Goal: Task Accomplishment & Management: Manage account settings

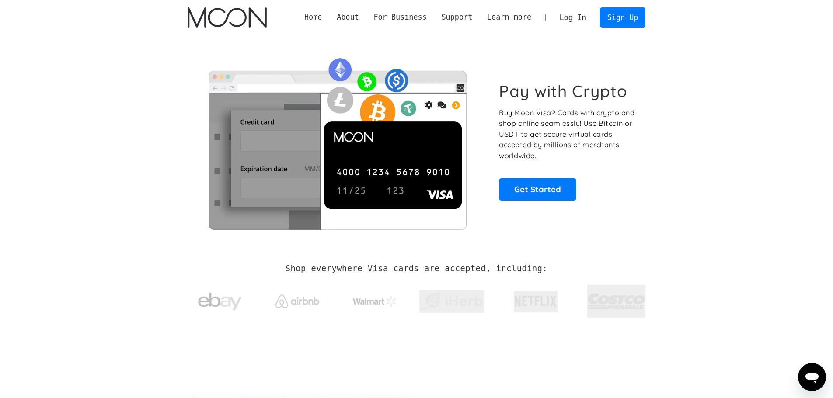
drag, startPoint x: 473, startPoint y: 340, endPoint x: 521, endPoint y: 356, distance: 50.5
click at [580, 23] on link "Log In" at bounding box center [572, 17] width 41 height 19
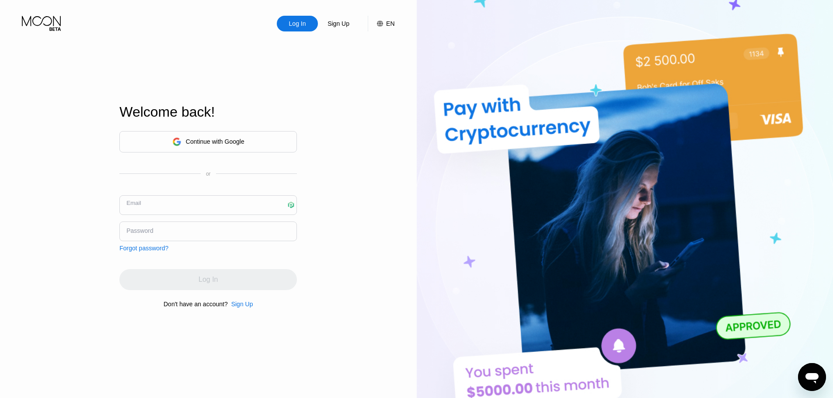
click at [296, 206] on input "text" at bounding box center [208, 206] width 178 height 20
click at [0, 0] on div at bounding box center [0, 0] width 0 height 0
type input "[EMAIL_ADDRESS][DOMAIN_NAME]"
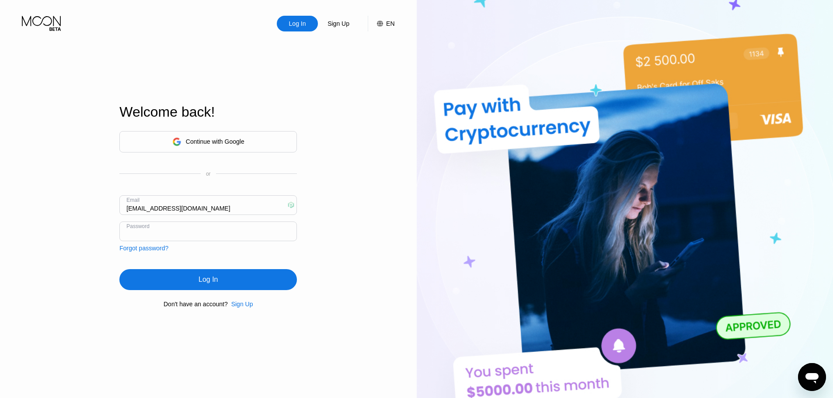
click at [0, 0] on div at bounding box center [0, 0] width 0 height 0
click at [286, 207] on input "[EMAIL_ADDRESS][DOMAIN_NAME]" at bounding box center [208, 206] width 178 height 20
click at [0, 0] on div at bounding box center [0, 0] width 0 height 0
drag, startPoint x: 371, startPoint y: 235, endPoint x: 351, endPoint y: 228, distance: 21.3
click at [369, 234] on div "Log In Sign Up EN Language English Save Welcome back! Continue with Google or E…" at bounding box center [208, 219] width 417 height 438
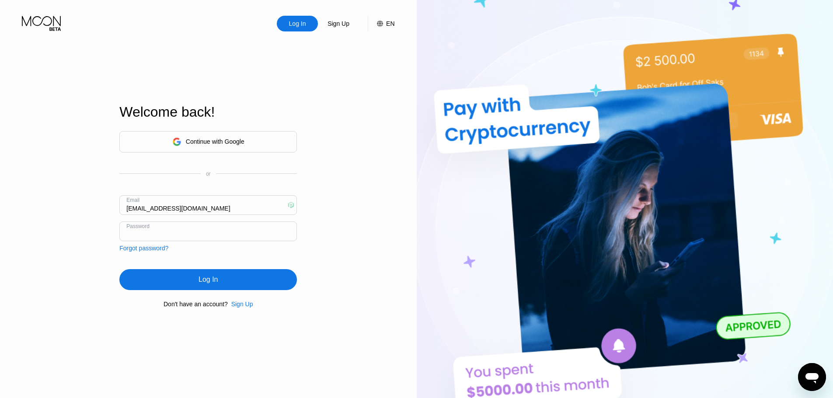
click at [237, 285] on div "Log In" at bounding box center [208, 279] width 178 height 21
